Goal: Task Accomplishment & Management: Manage account settings

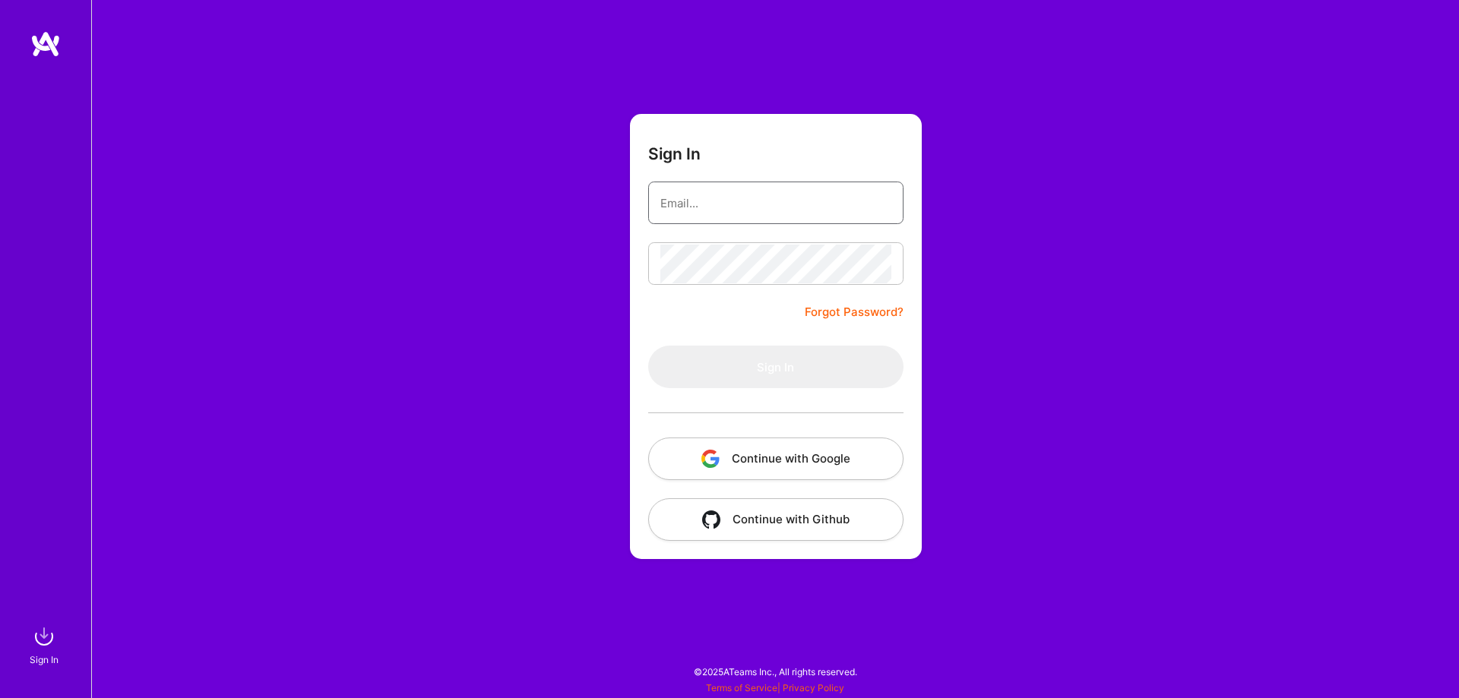
type input "[EMAIL_ADDRESS][DOMAIN_NAME]"
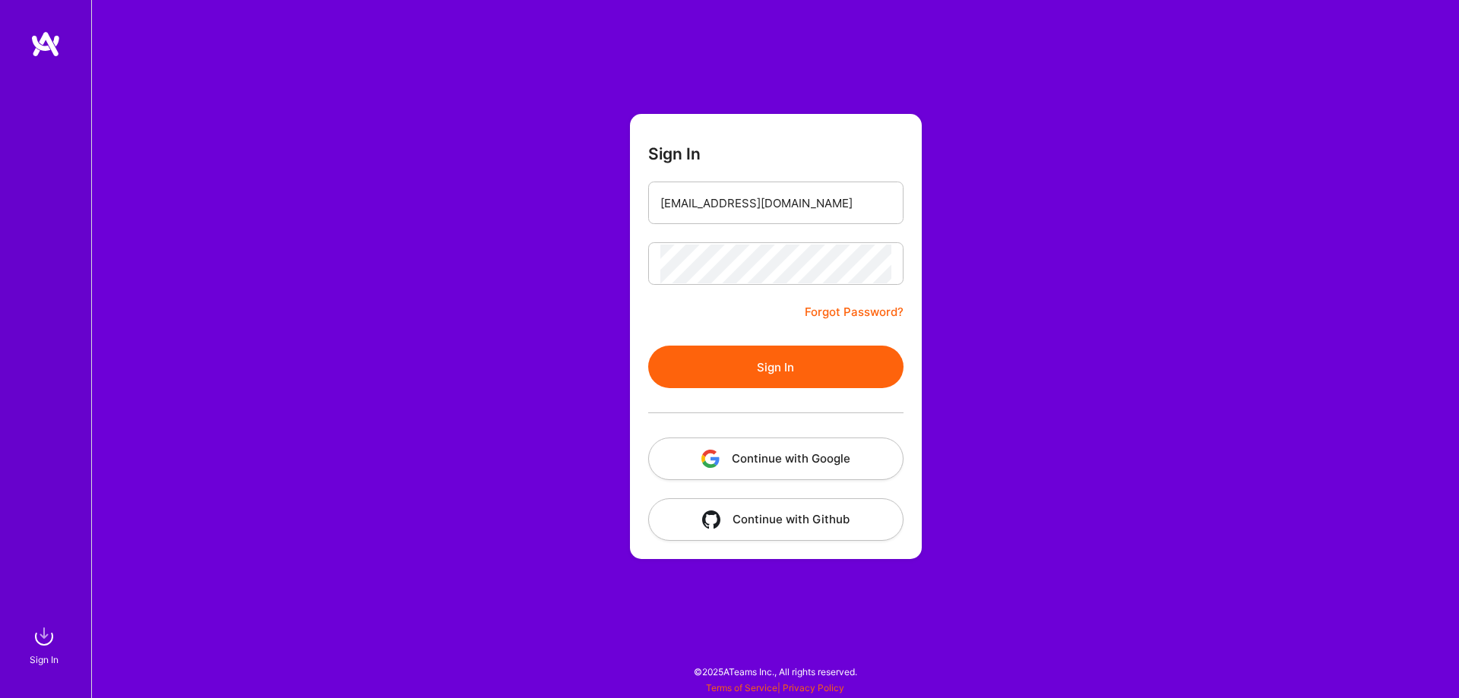
drag, startPoint x: 1094, startPoint y: 388, endPoint x: 1082, endPoint y: 386, distance: 13.1
click at [1094, 388] on div "Sign In Ferasmasood@icloud.com Forgot Password? Sign In Continue with Google Co…" at bounding box center [775, 349] width 1368 height 698
click at [776, 371] on button "Sign In" at bounding box center [775, 367] width 255 height 43
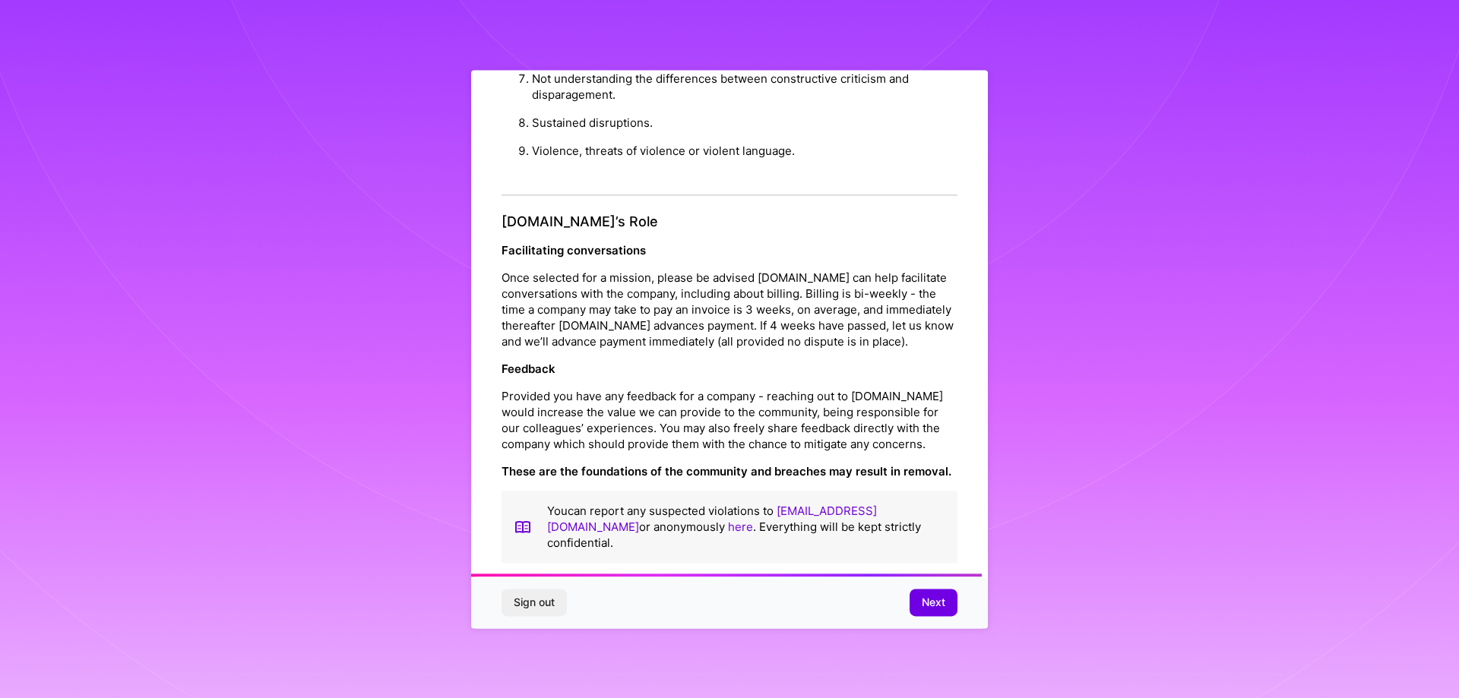
scroll to position [1641, 0]
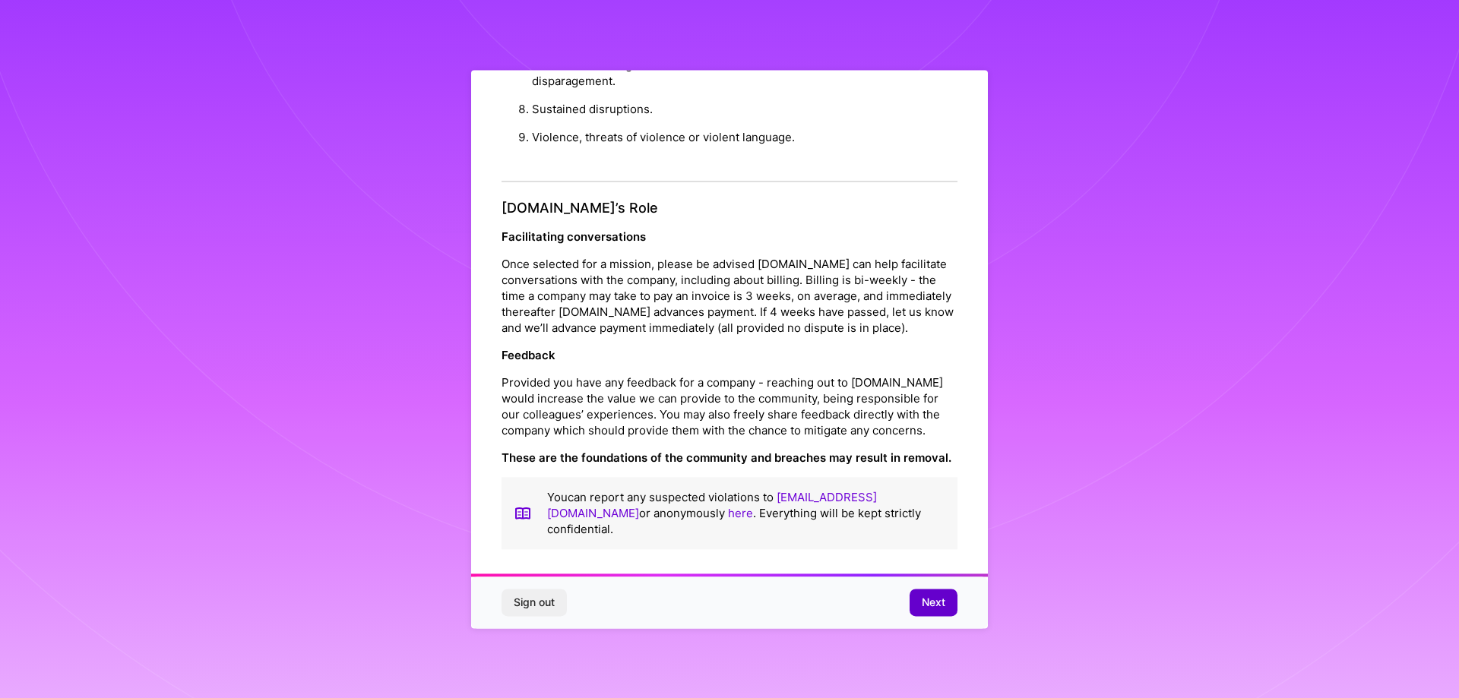
click at [939, 597] on span "Next" at bounding box center [934, 602] width 24 height 15
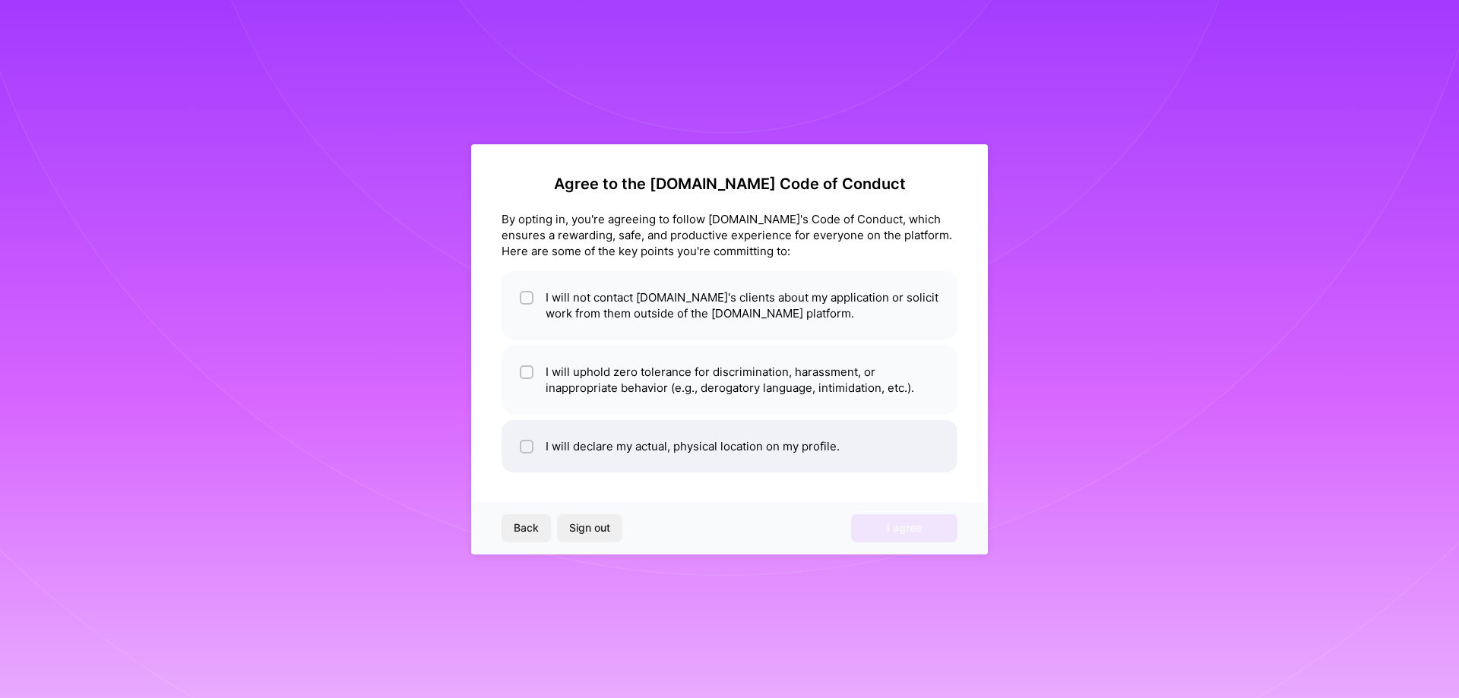
click at [575, 457] on li "I will declare my actual, physical location on my profile." at bounding box center [730, 446] width 456 height 52
checkbox input "true"
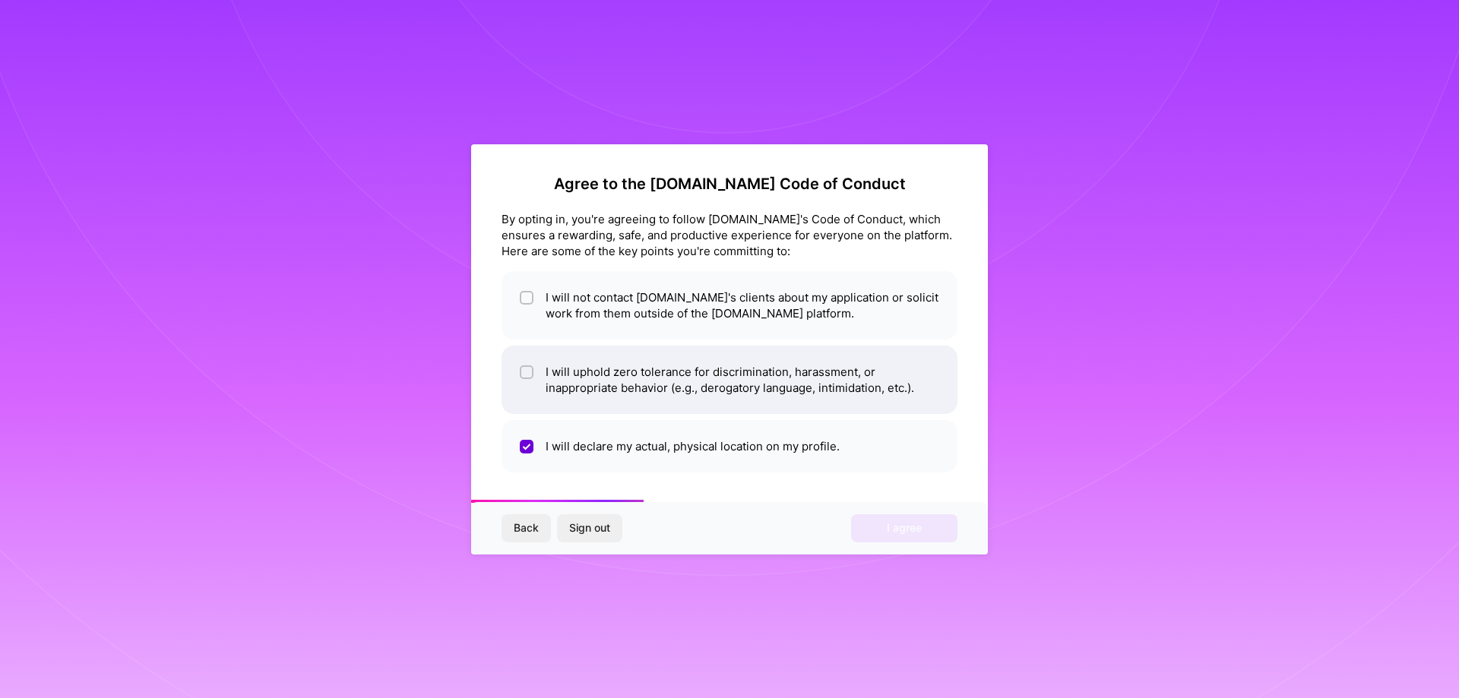
click at [598, 404] on li "I will uphold zero tolerance for discrimination, harassment, or inappropriate b…" at bounding box center [730, 380] width 456 height 68
checkbox input "true"
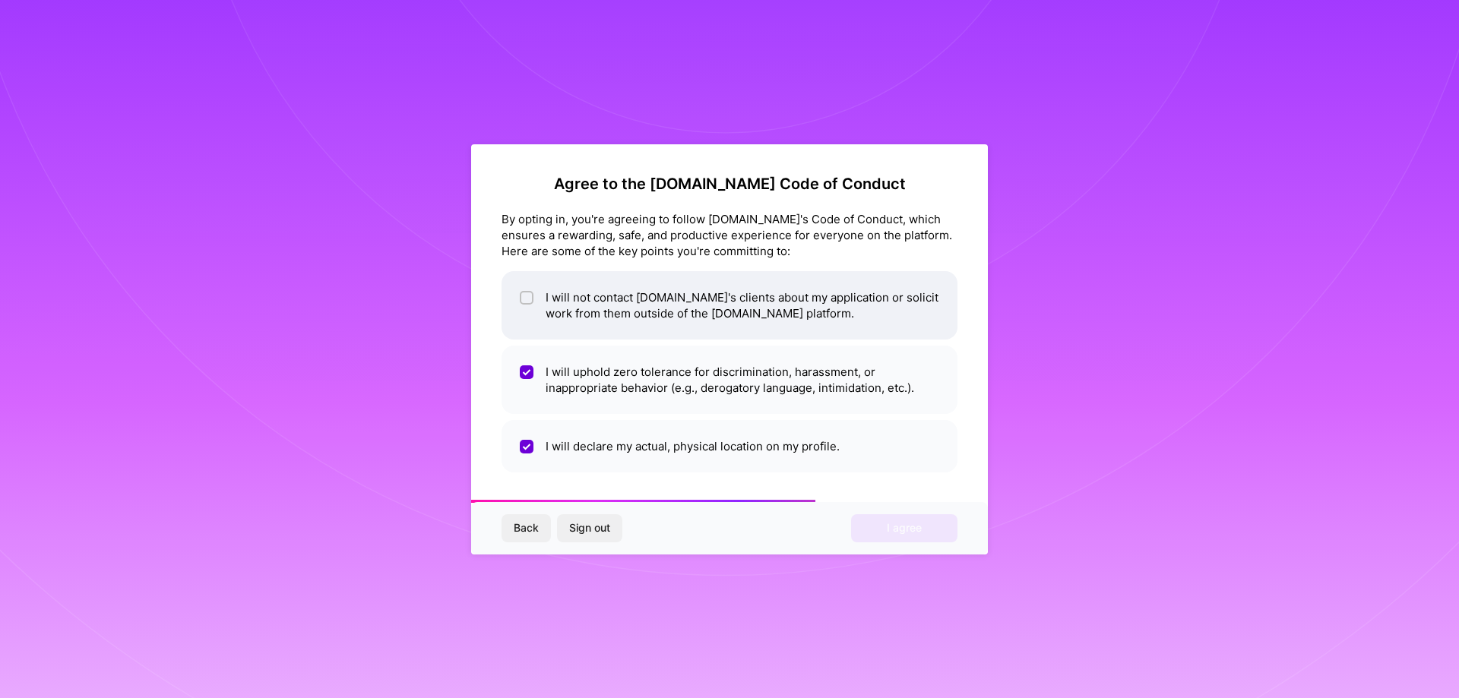
click at [608, 308] on li "I will not contact A.Team's clients about my application or solicit work from t…" at bounding box center [730, 305] width 456 height 68
checkbox input "true"
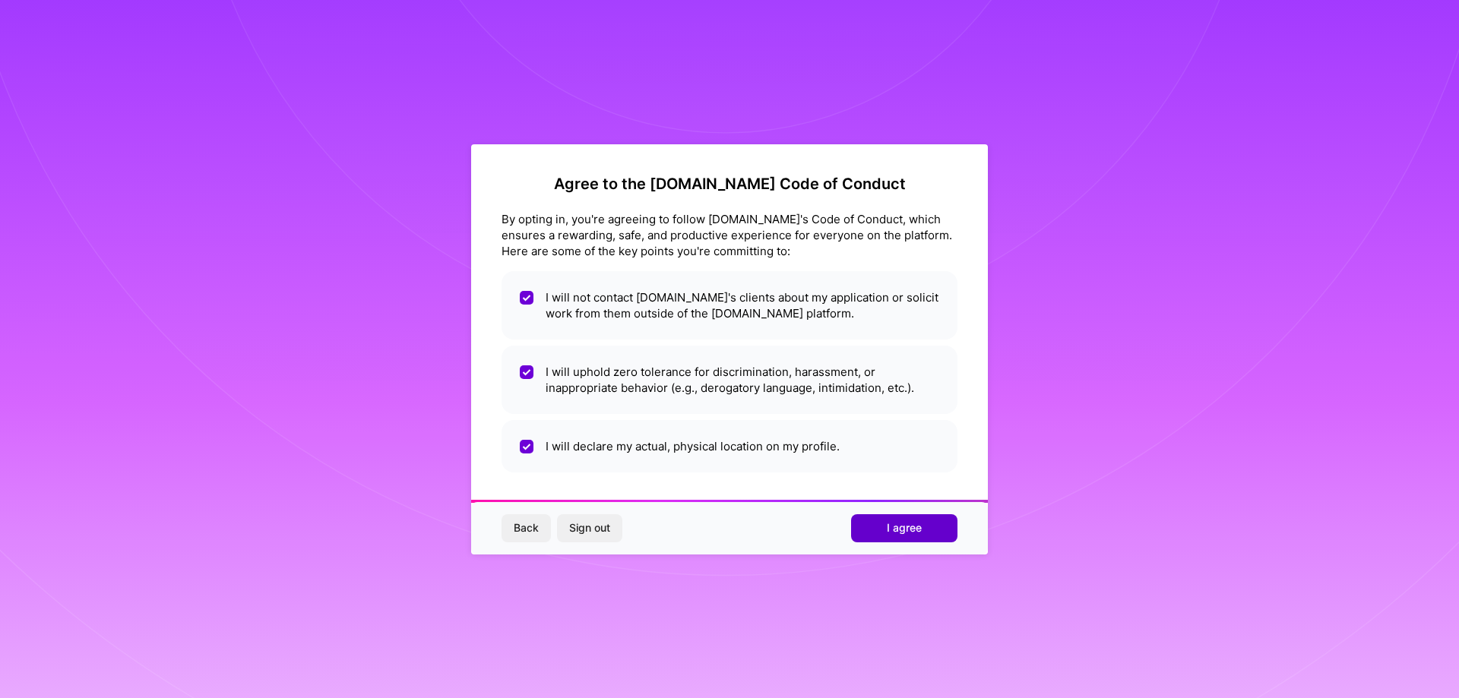
click at [876, 531] on button "I agree" at bounding box center [904, 528] width 106 height 27
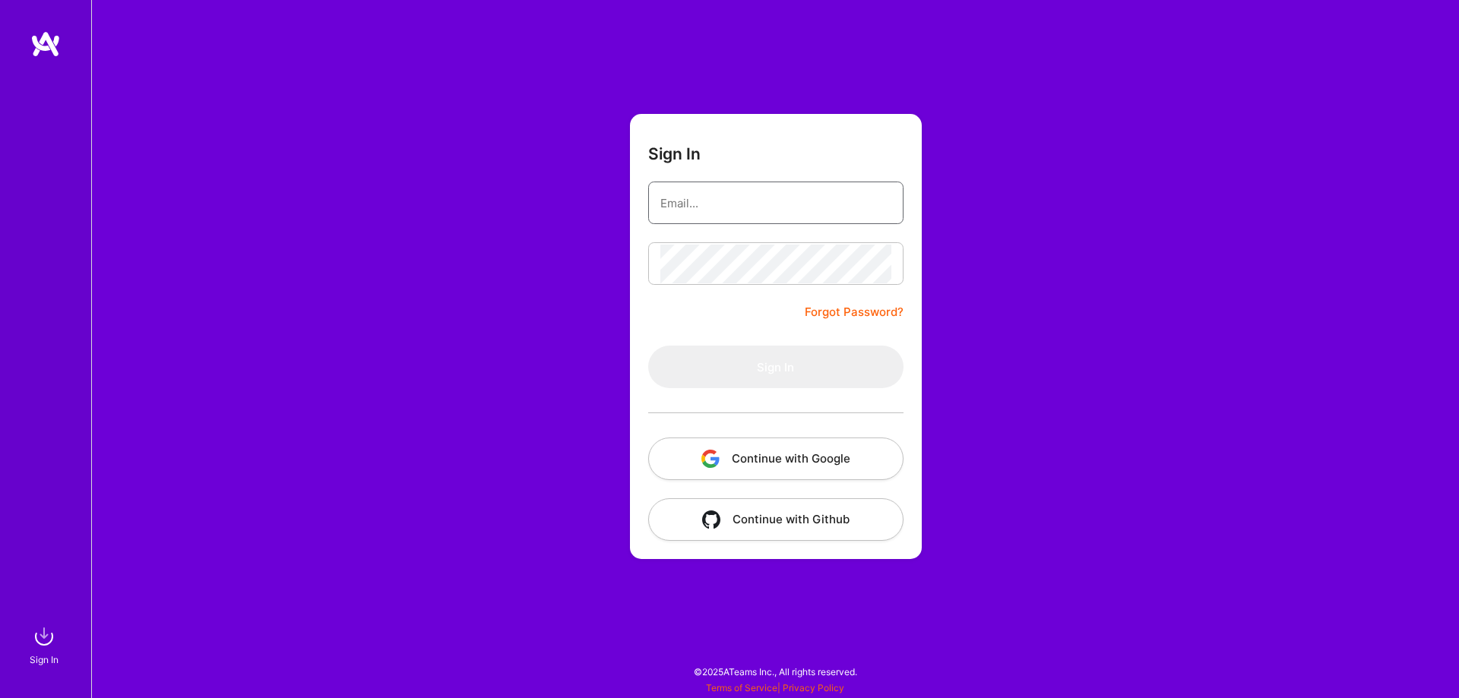
type input "Ferasmasood@icloud.com"
type input "[EMAIL_ADDRESS][DOMAIN_NAME]"
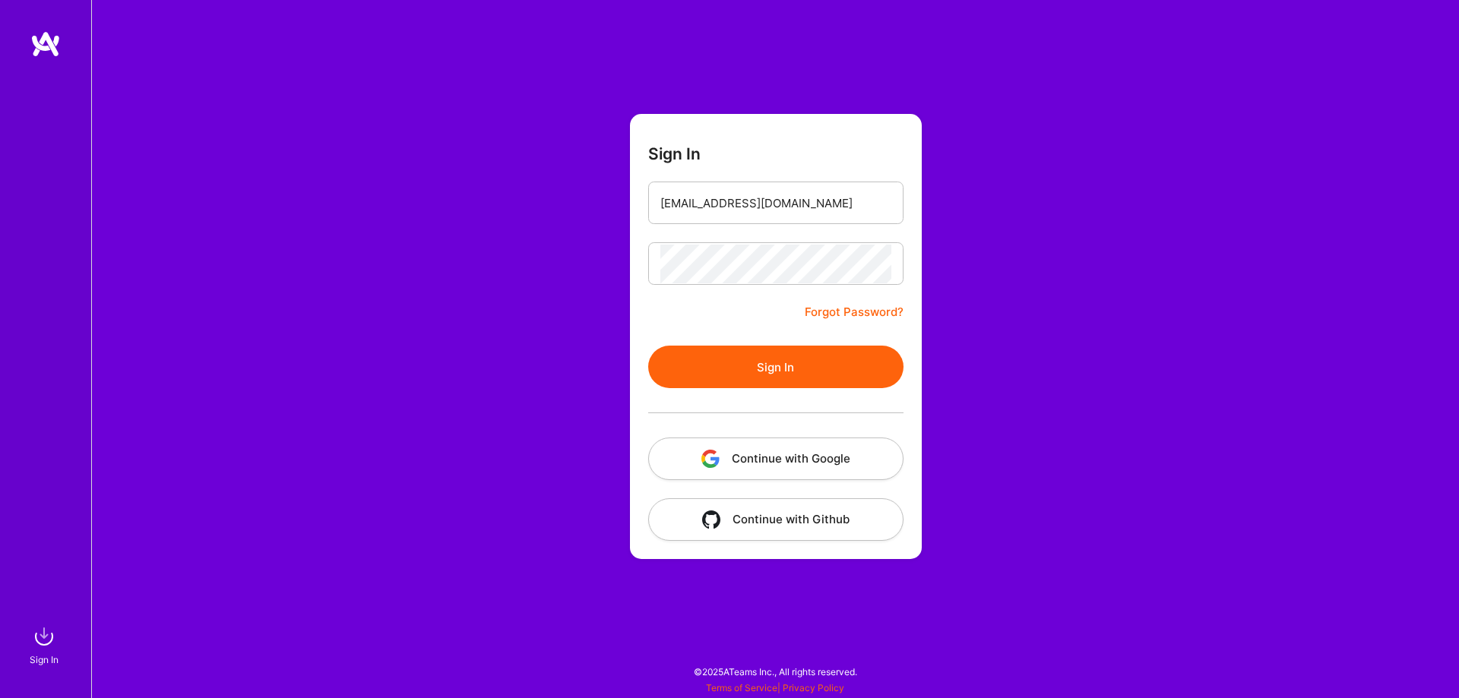
click at [758, 318] on form "Sign In Ferasmasood@icloud.com Forgot Password? Sign In Continue with Google Co…" at bounding box center [776, 336] width 292 height 445
click at [755, 356] on button "Sign In" at bounding box center [775, 367] width 255 height 43
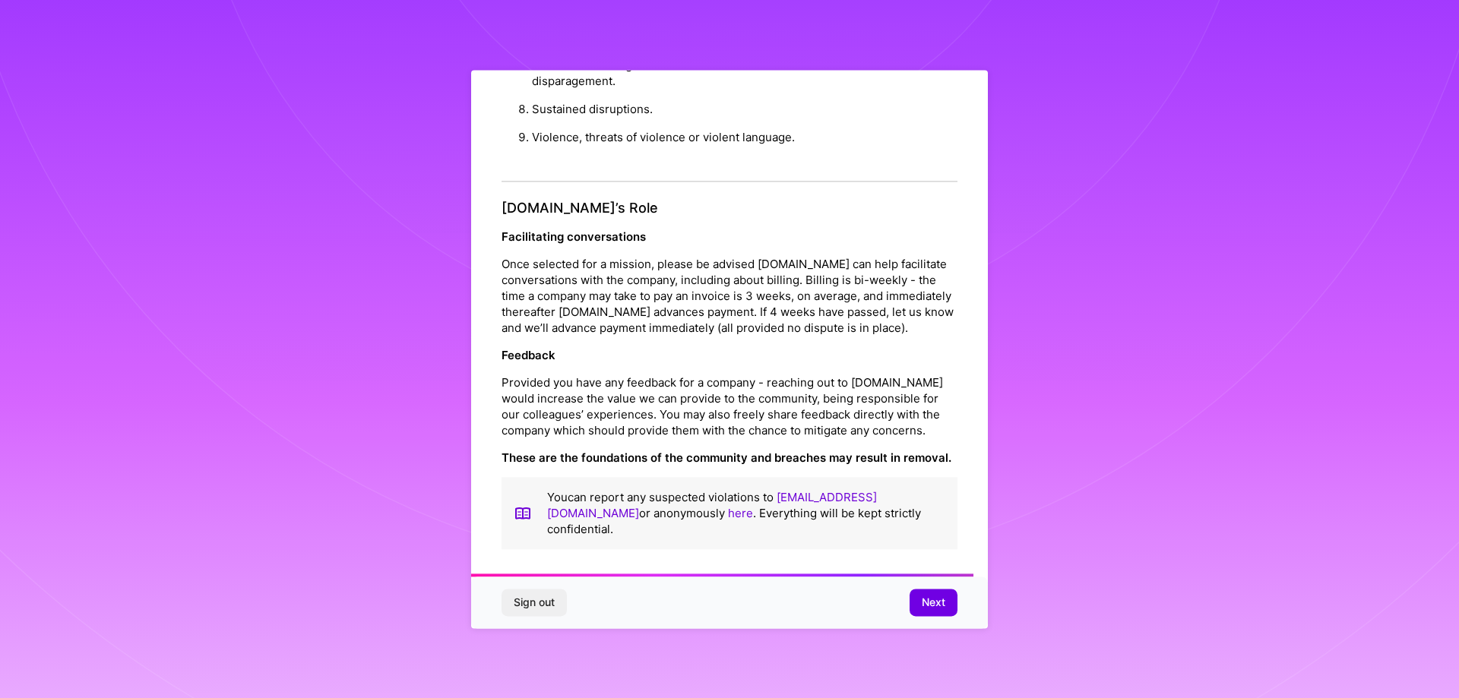
scroll to position [1641, 0]
click at [930, 602] on span "Next" at bounding box center [934, 602] width 24 height 15
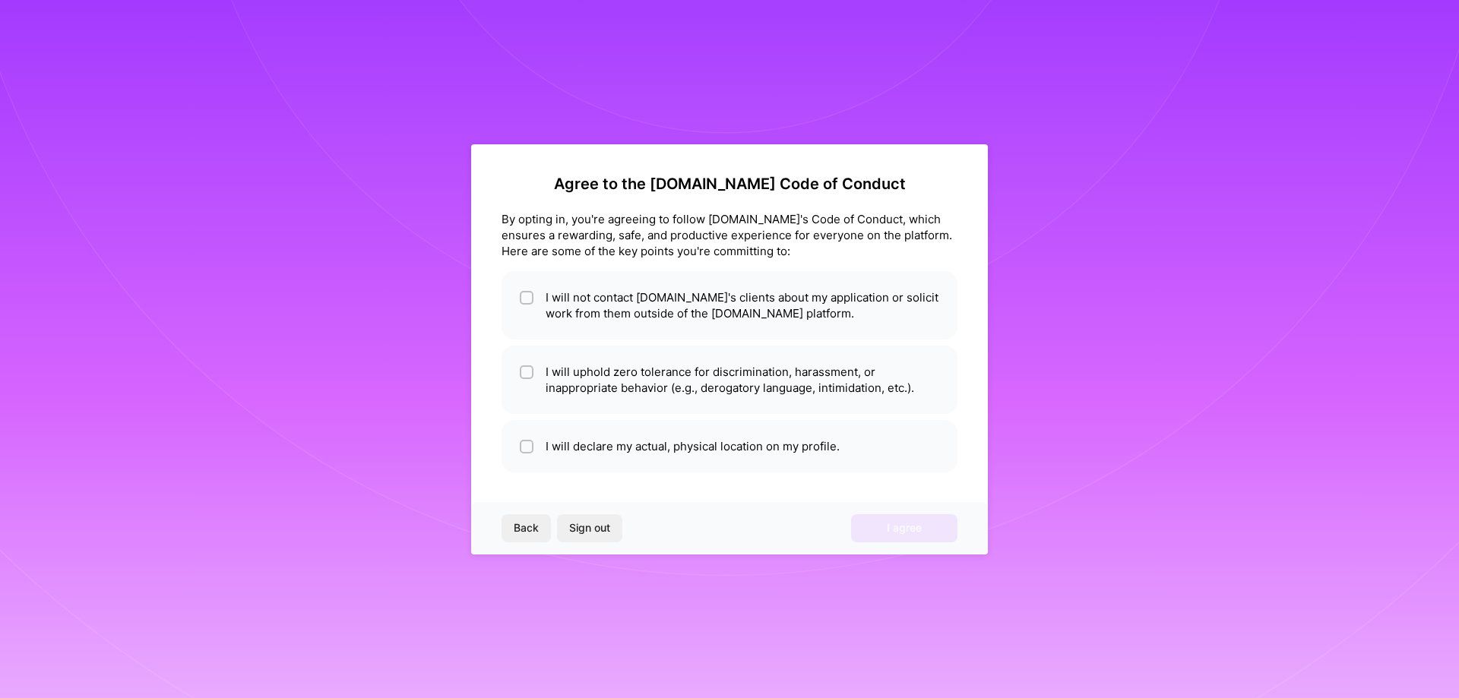
scroll to position [0, 0]
click at [522, 294] on div at bounding box center [527, 298] width 14 height 14
checkbox input "true"
click at [528, 351] on li "I will uphold zero tolerance for discrimination, harassment, or inappropriate b…" at bounding box center [730, 380] width 456 height 68
checkbox input "true"
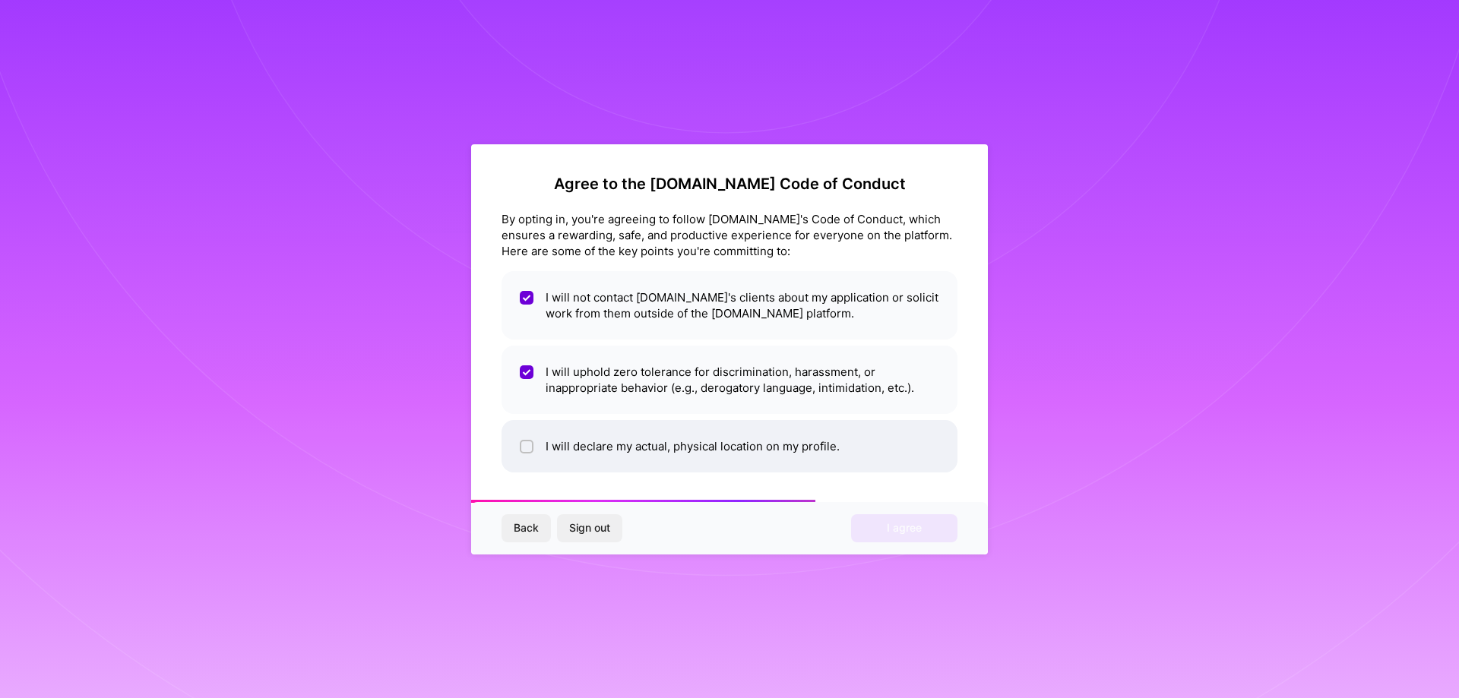
click at [528, 436] on li "I will declare my actual, physical location on my profile." at bounding box center [730, 446] width 456 height 52
checkbox input "true"
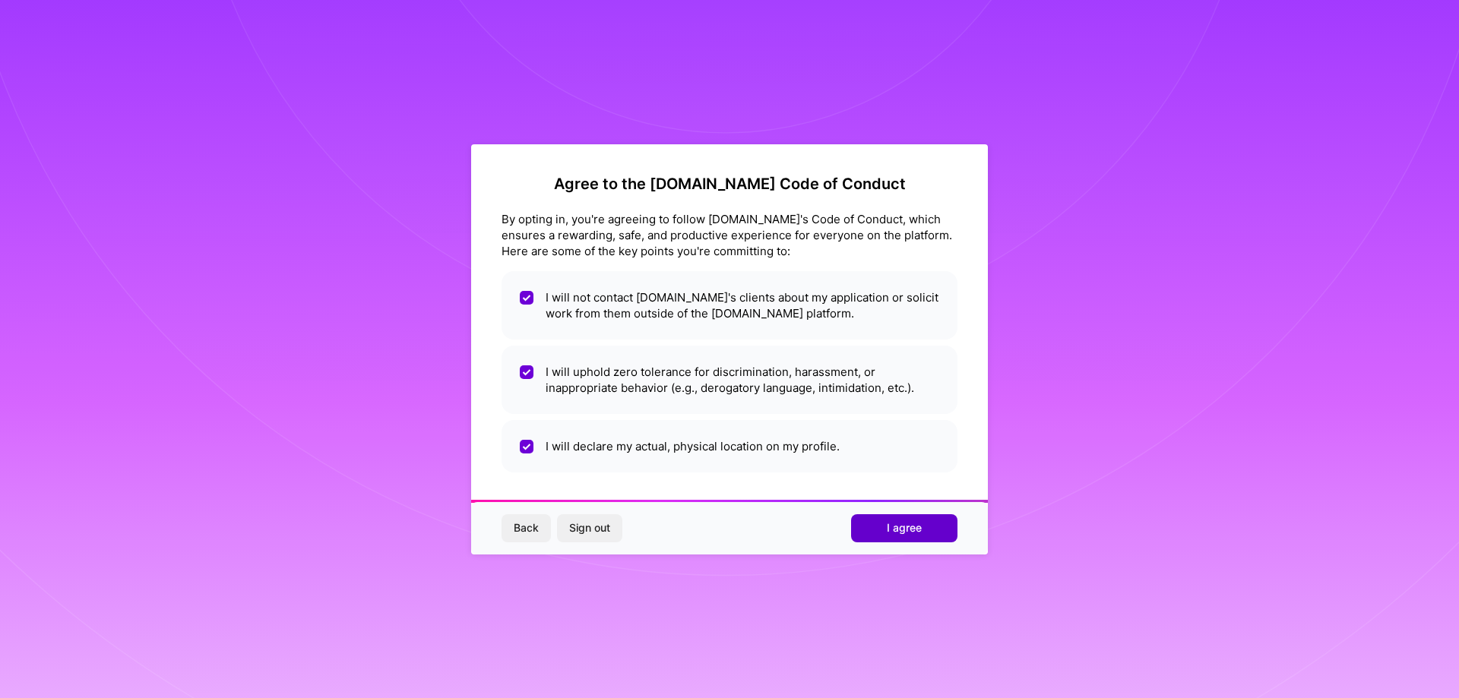
click at [901, 535] on span "I agree" at bounding box center [904, 528] width 35 height 15
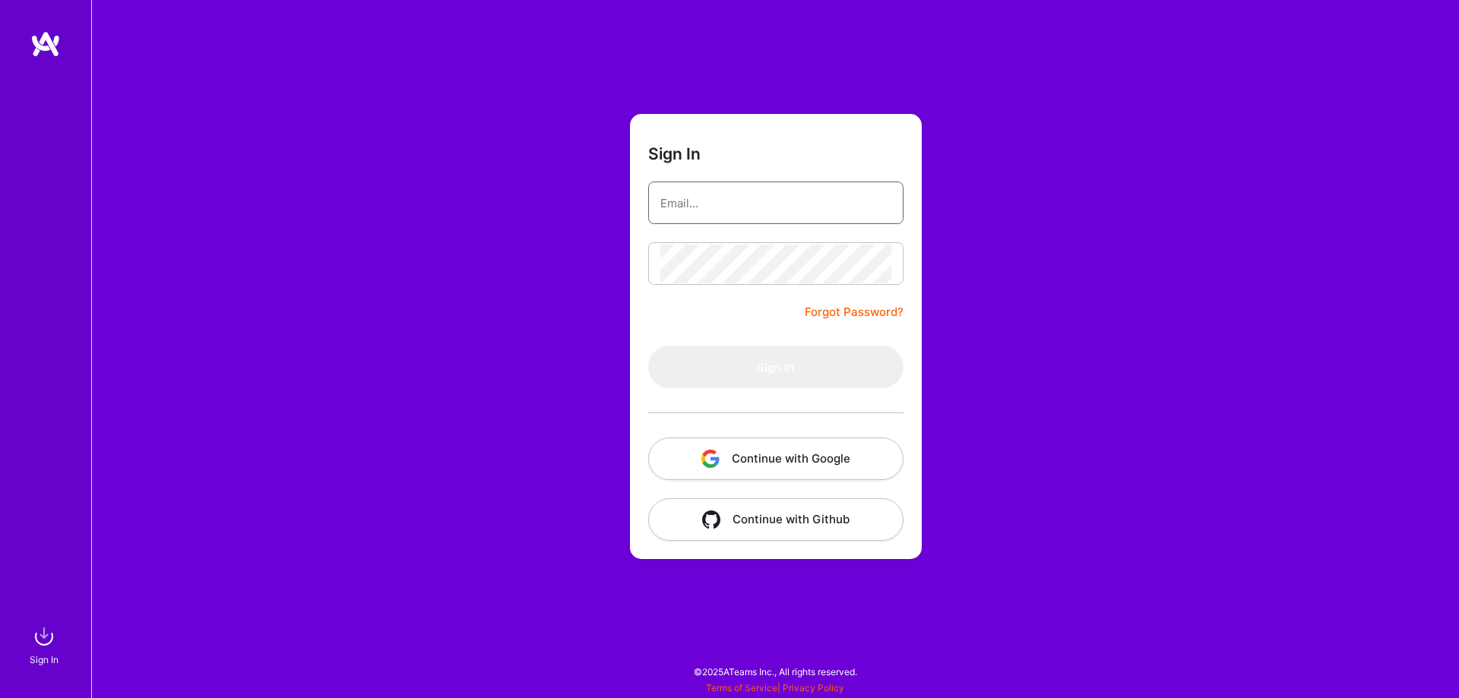
type input "Ferasmasood@icloud.com"
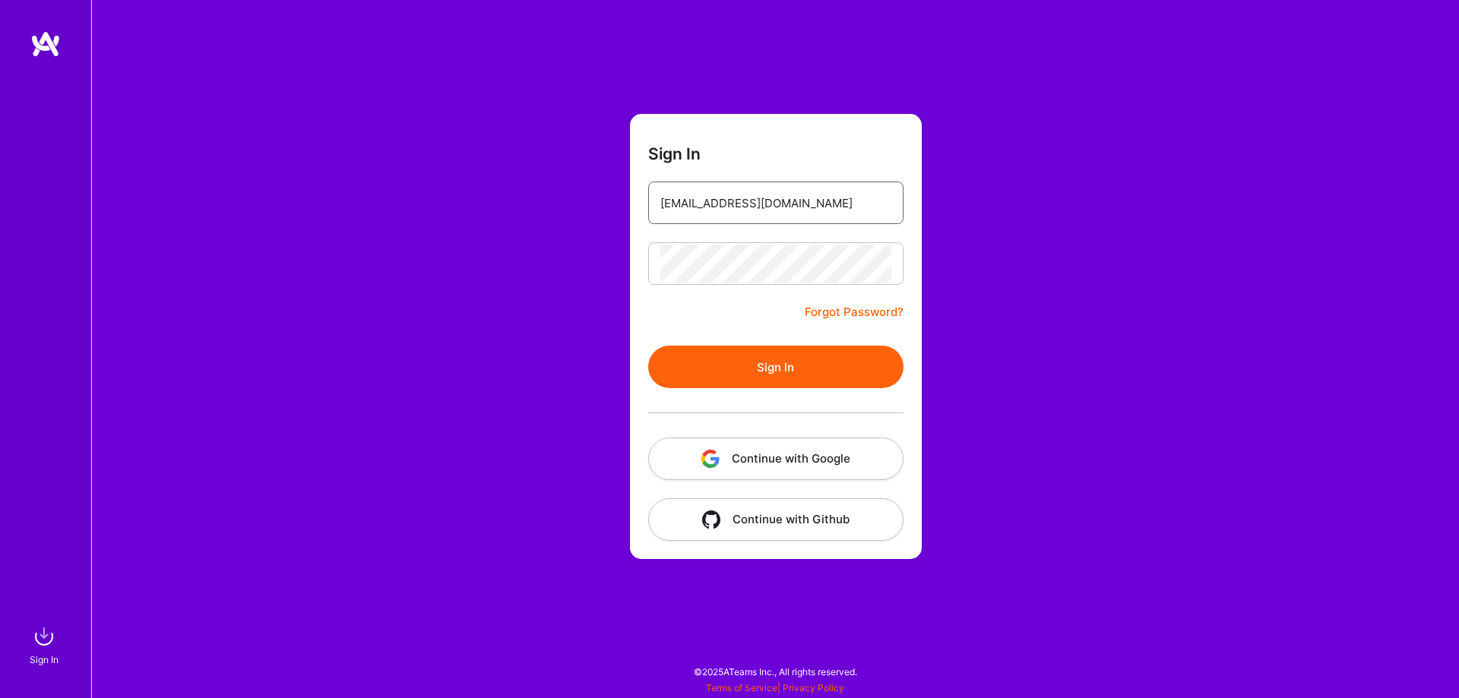
click at [859, 214] on input "Ferasmasood@icloud.com" at bounding box center [775, 203] width 231 height 39
click at [895, 208] on div "Ferasmasood@icloud.com" at bounding box center [775, 203] width 255 height 43
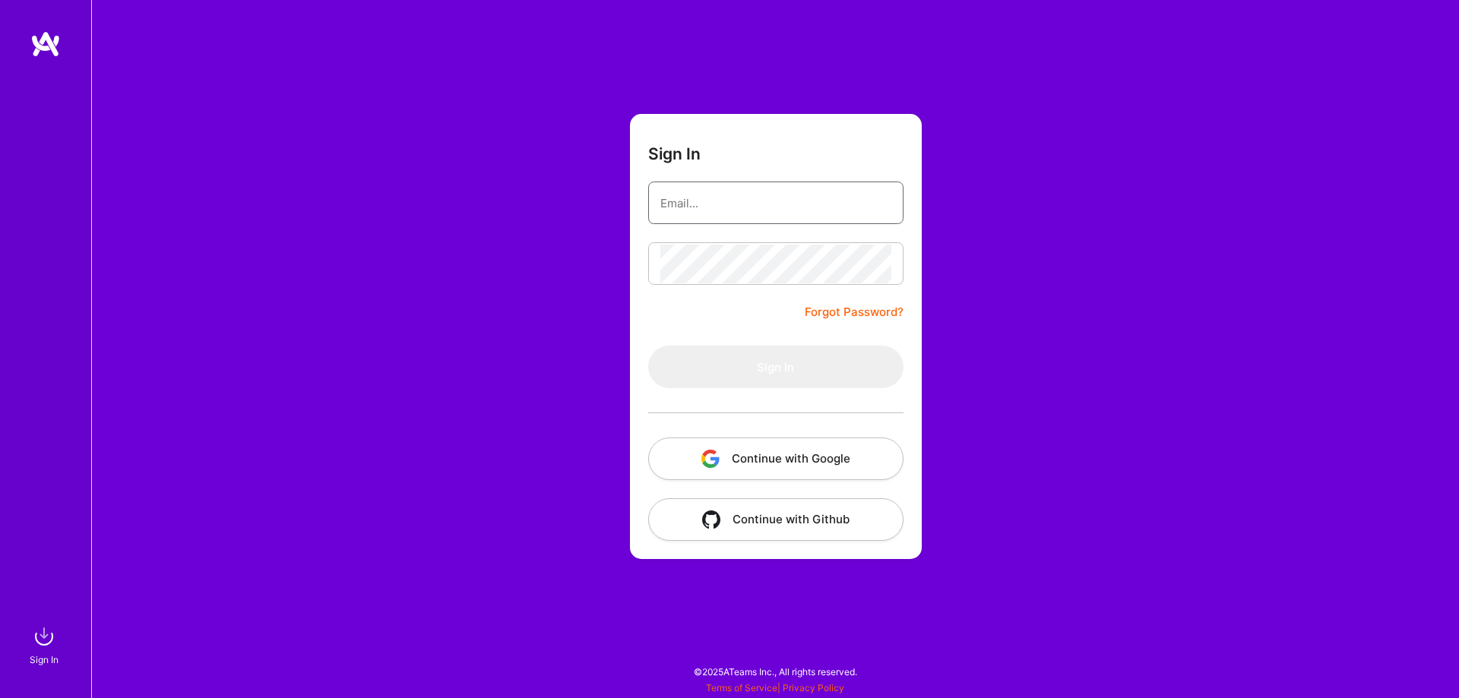
type input "[EMAIL_ADDRESS][DOMAIN_NAME]"
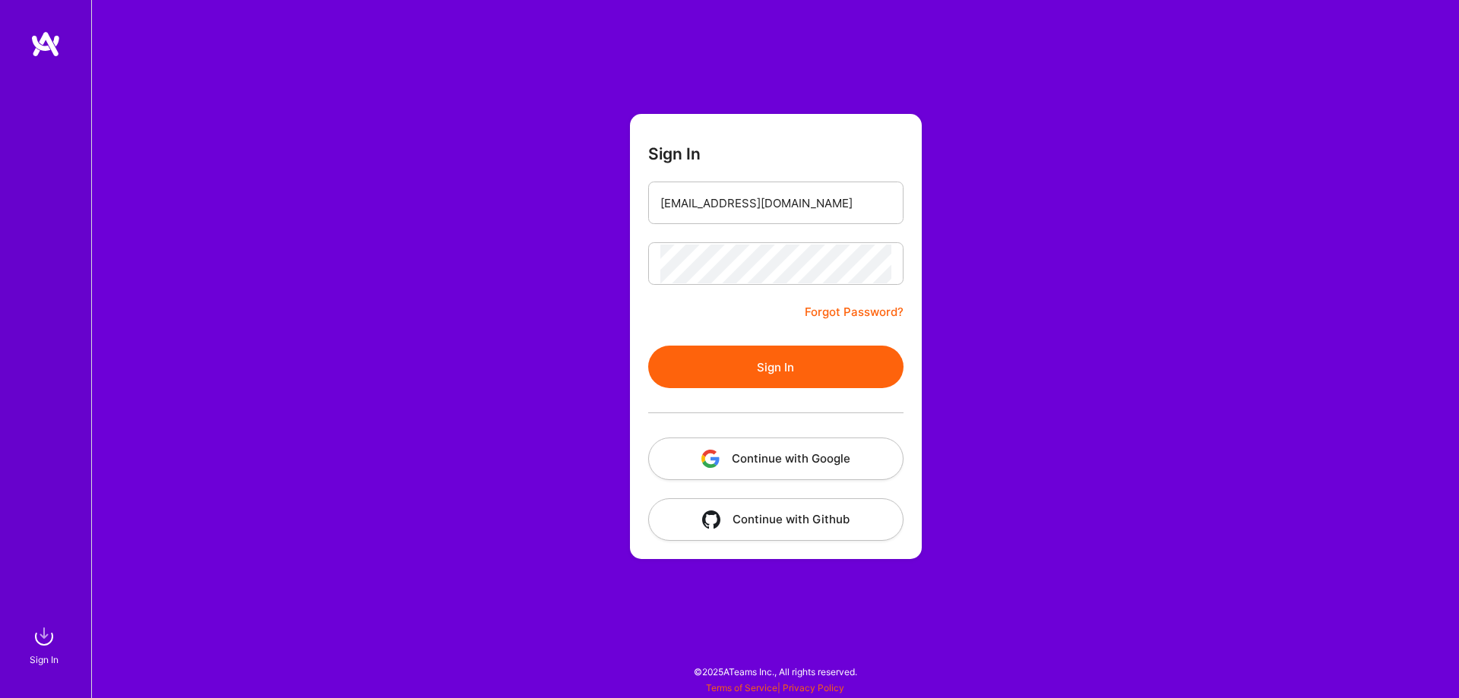
click at [692, 375] on button "Sign In" at bounding box center [775, 367] width 255 height 43
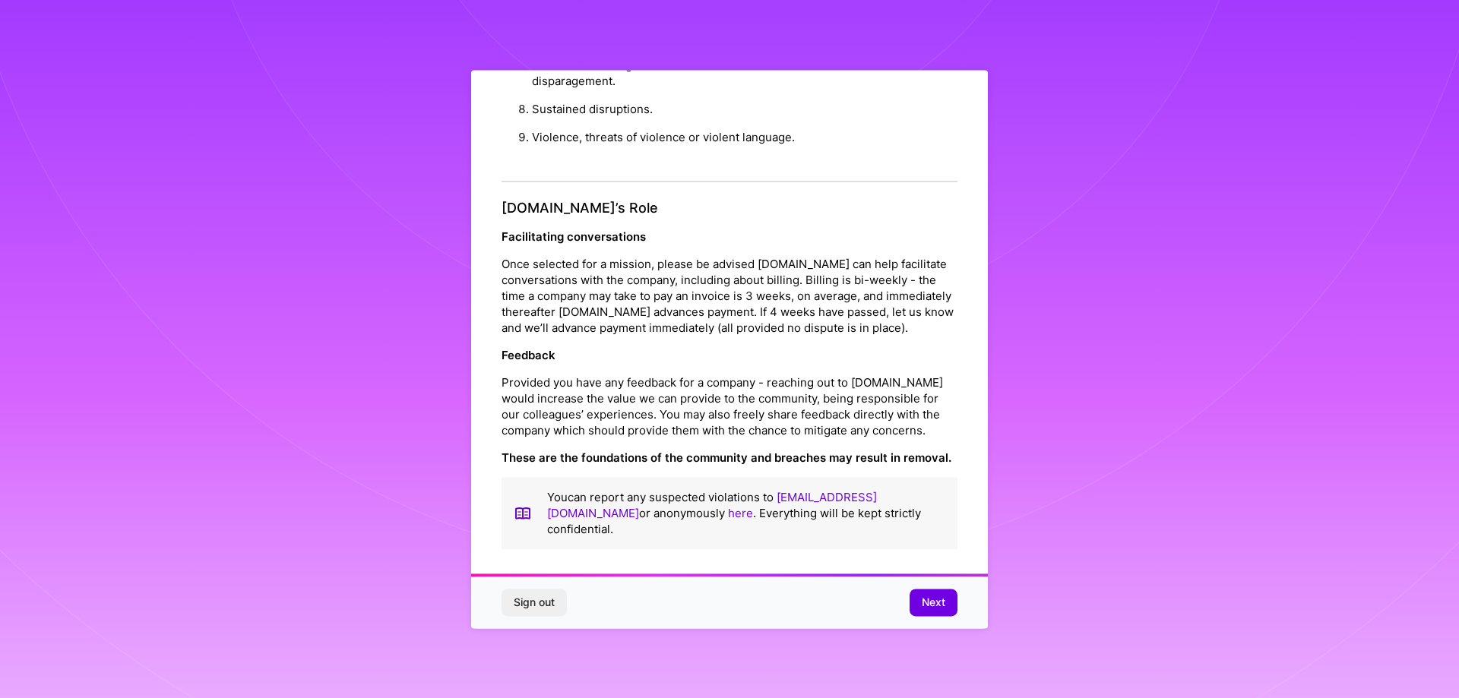
scroll to position [3, 0]
click at [933, 605] on span "Next" at bounding box center [934, 602] width 24 height 15
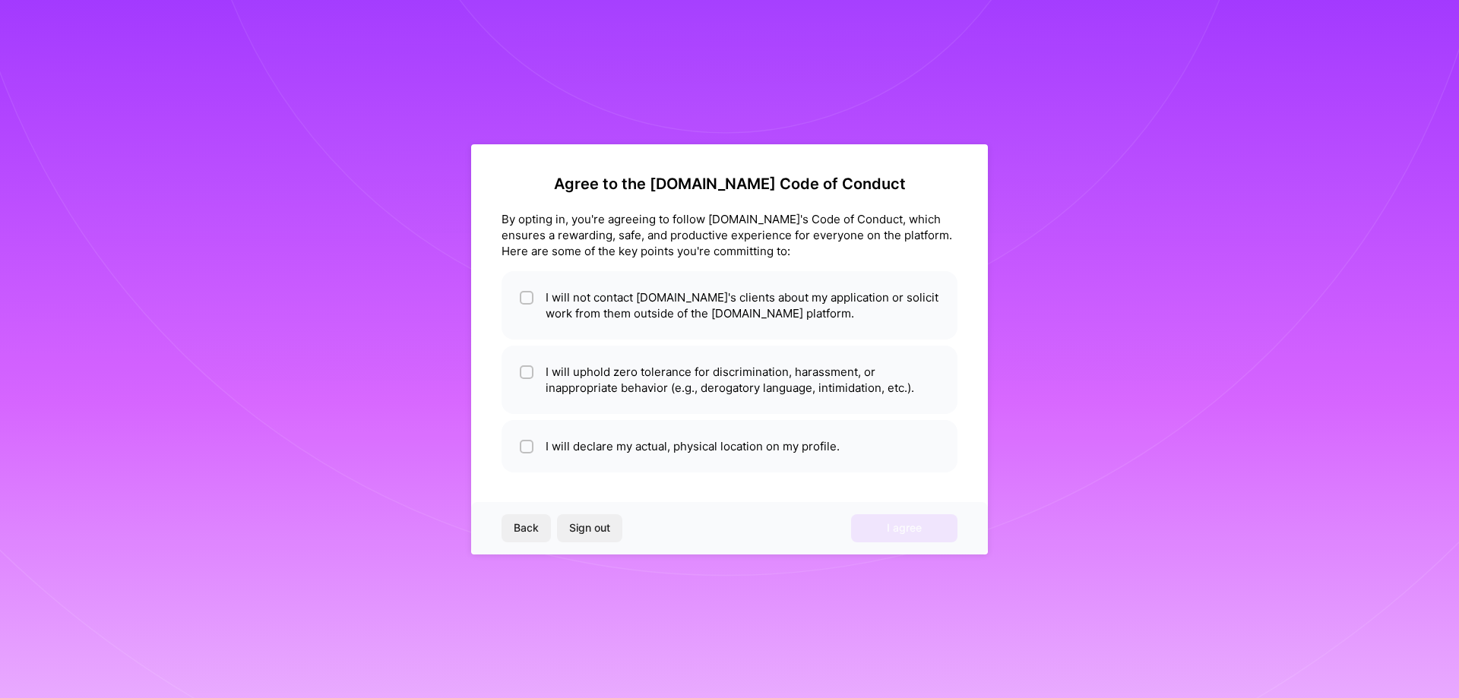
scroll to position [0, 0]
click at [568, 448] on li "I will declare my actual, physical location on my profile." at bounding box center [730, 446] width 456 height 52
checkbox input "true"
click at [597, 382] on li "I will uphold zero tolerance for discrimination, harassment, or inappropriate b…" at bounding box center [730, 380] width 456 height 68
checkbox input "true"
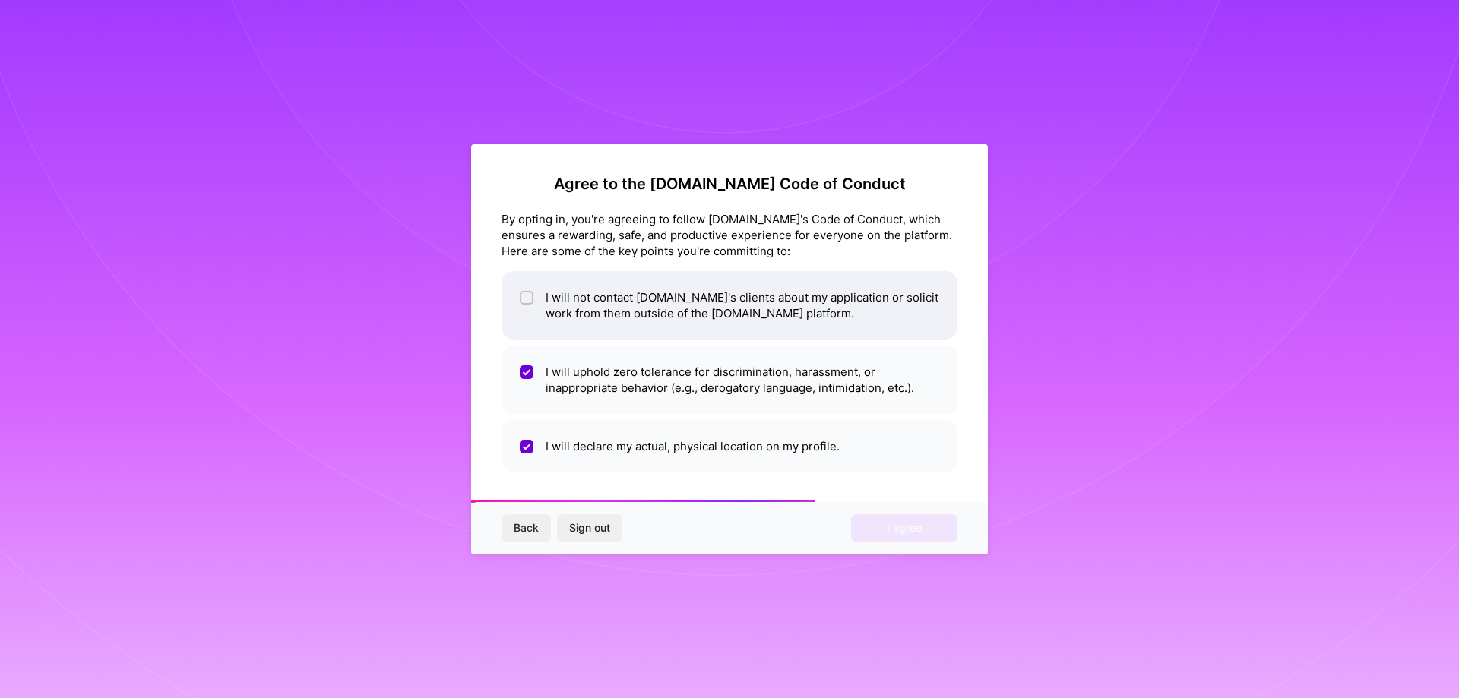
click at [619, 315] on li "I will not contact A.Team's clients about my application or solicit work from t…" at bounding box center [730, 305] width 456 height 68
checkbox input "true"
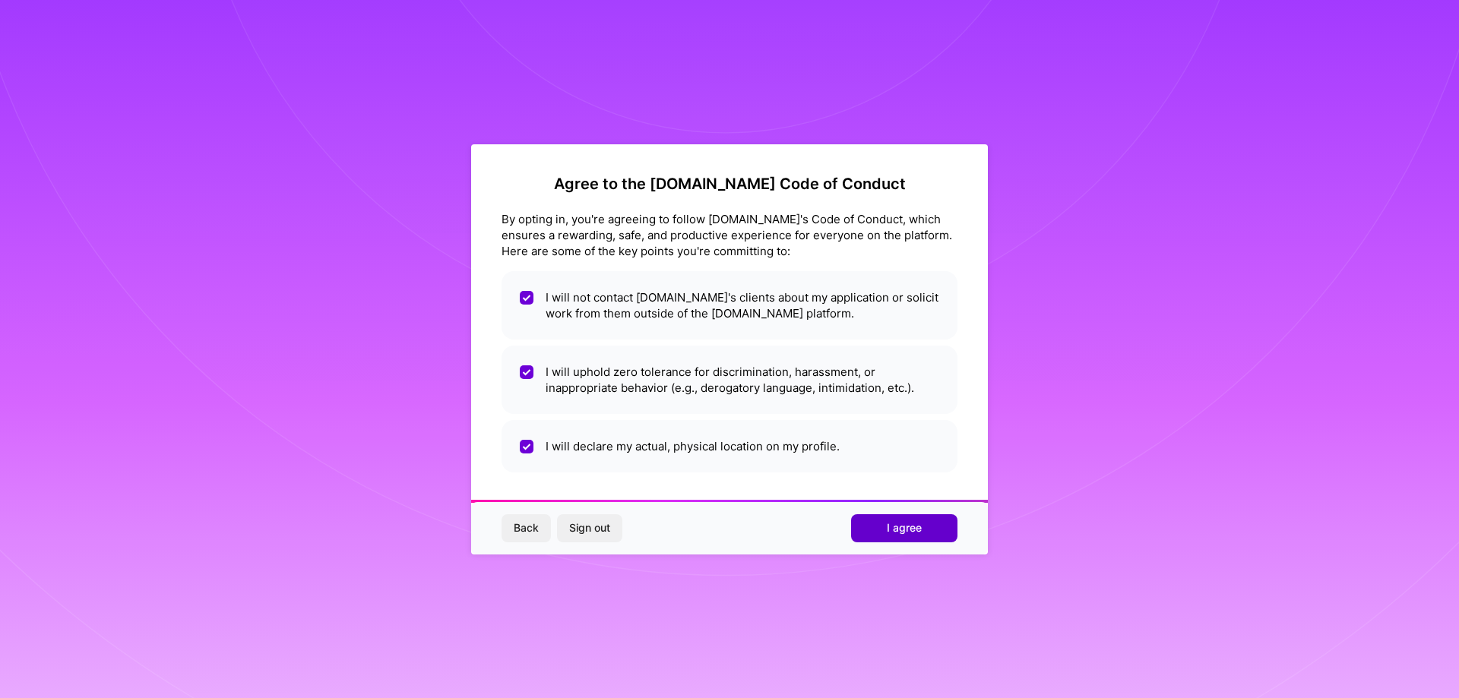
click at [895, 531] on span "I agree" at bounding box center [904, 528] width 35 height 15
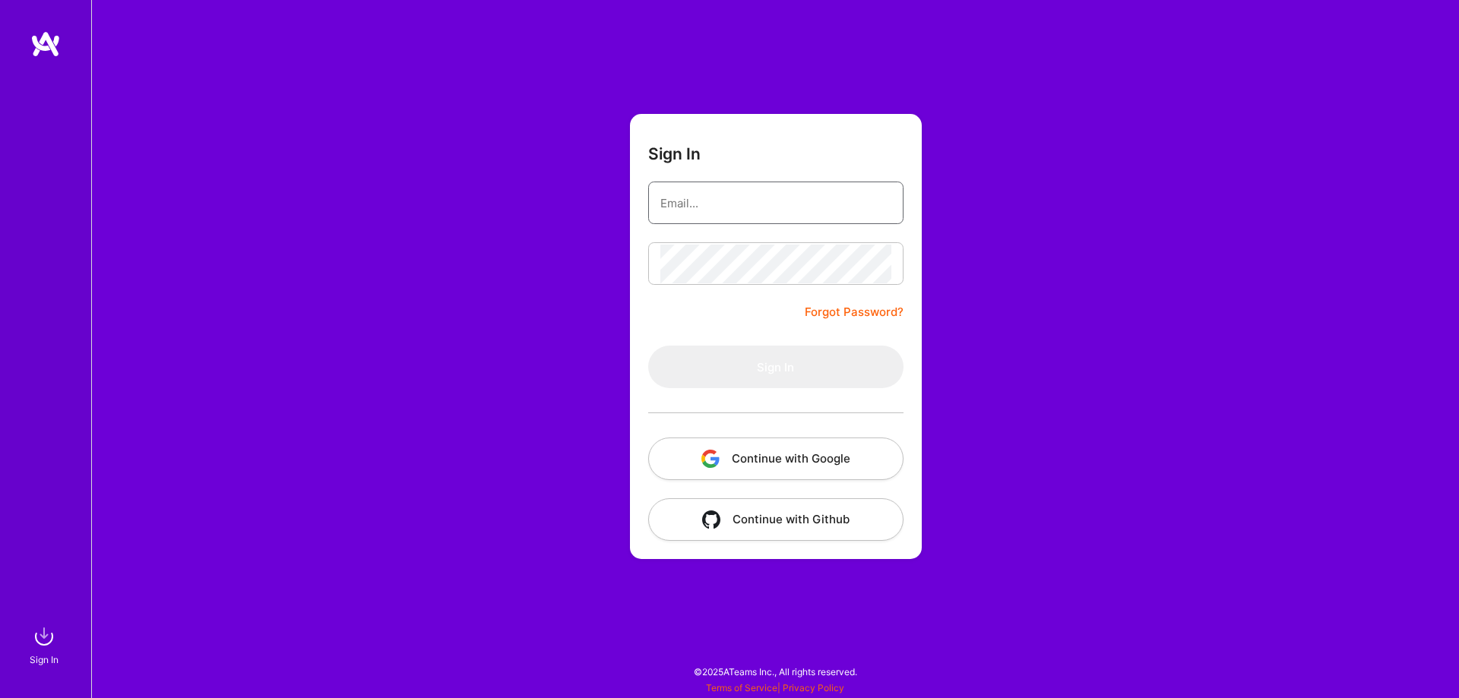
type input "Ferasmasood@icloud.com"
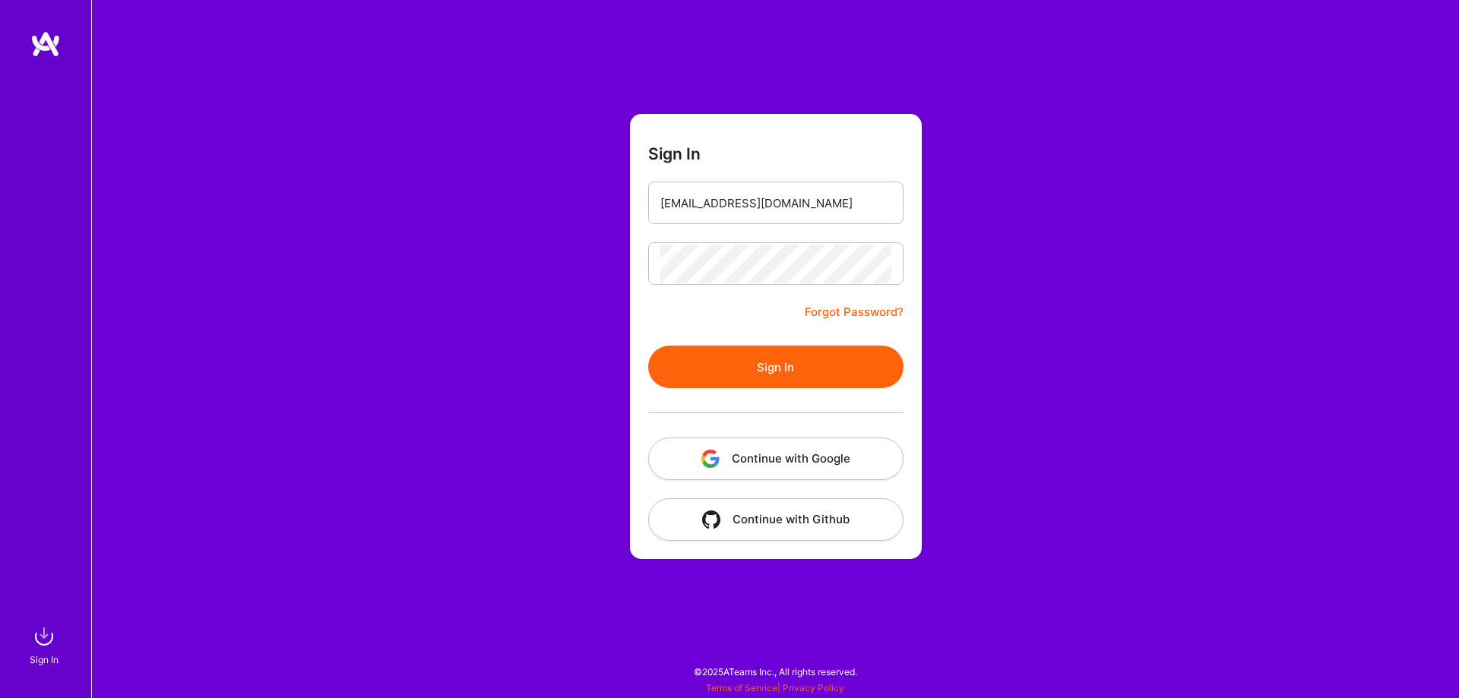
click at [46, 47] on img at bounding box center [45, 43] width 30 height 27
click at [800, 365] on button "Sign In" at bounding box center [775, 367] width 255 height 43
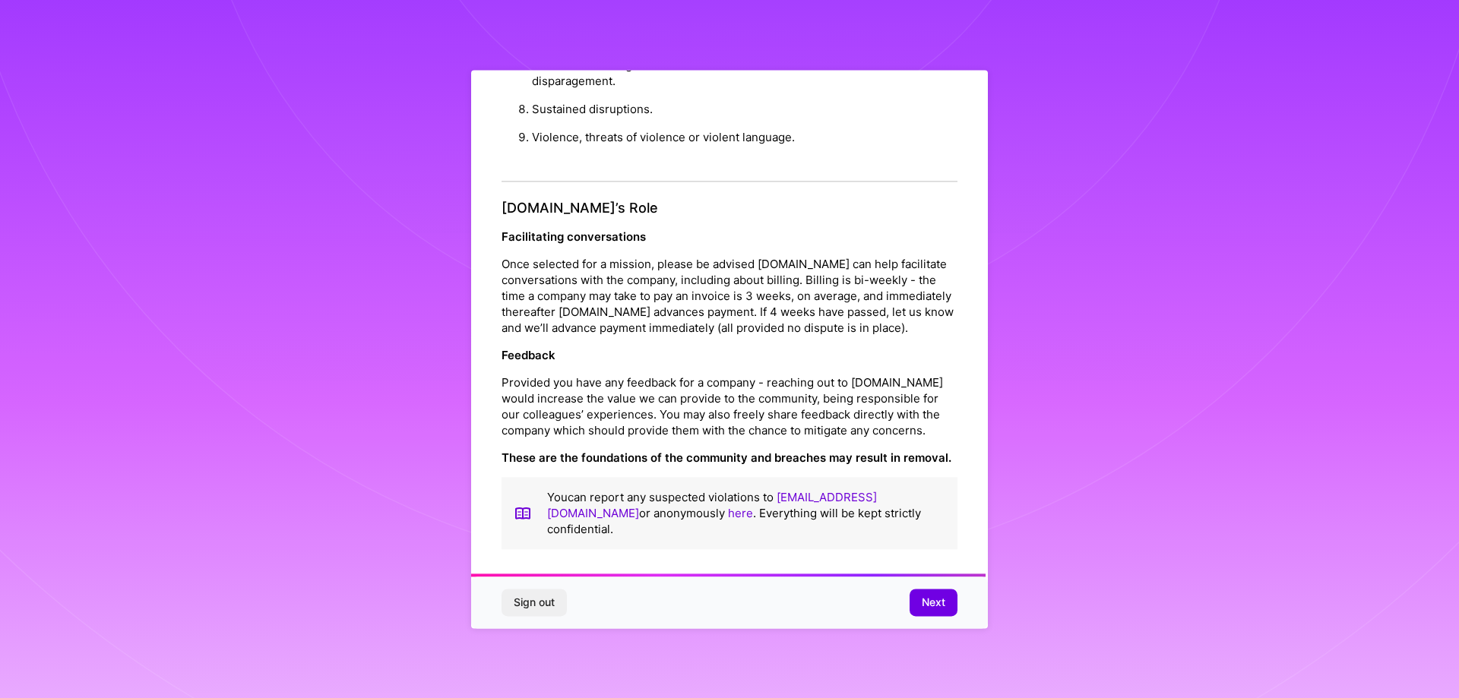
scroll to position [1641, 0]
